Goal: Information Seeking & Learning: Learn about a topic

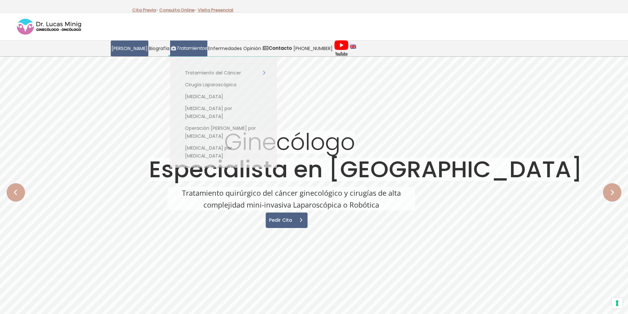
drag, startPoint x: 186, startPoint y: 49, endPoint x: 188, endPoint y: 53, distance: 4.6
click at [186, 48] on span "Tratamientos" at bounding box center [191, 49] width 30 height 8
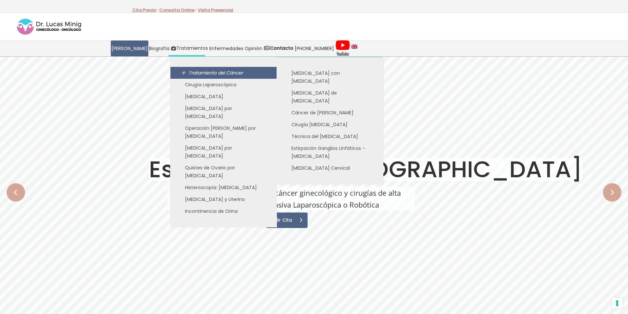
click at [204, 78] on link "Tratamiento del Cáncer" at bounding box center [224, 73] width 106 height 12
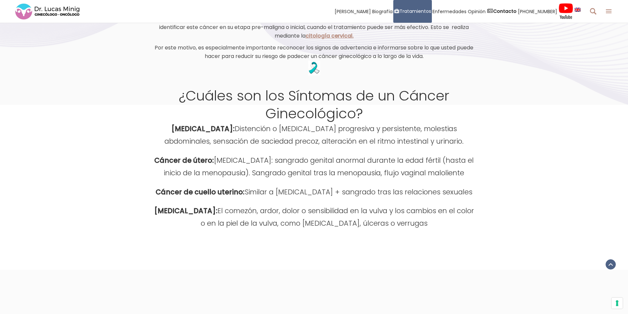
scroll to position [547, 0]
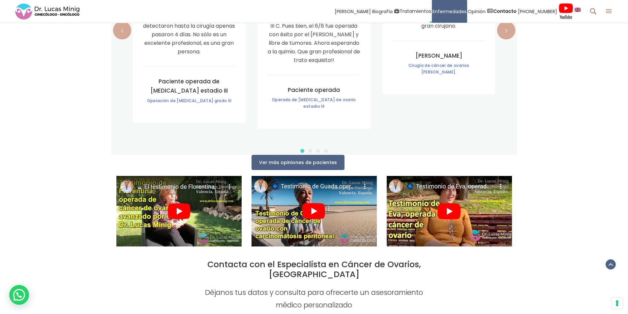
scroll to position [2627, 0]
